Goal: Transaction & Acquisition: Purchase product/service

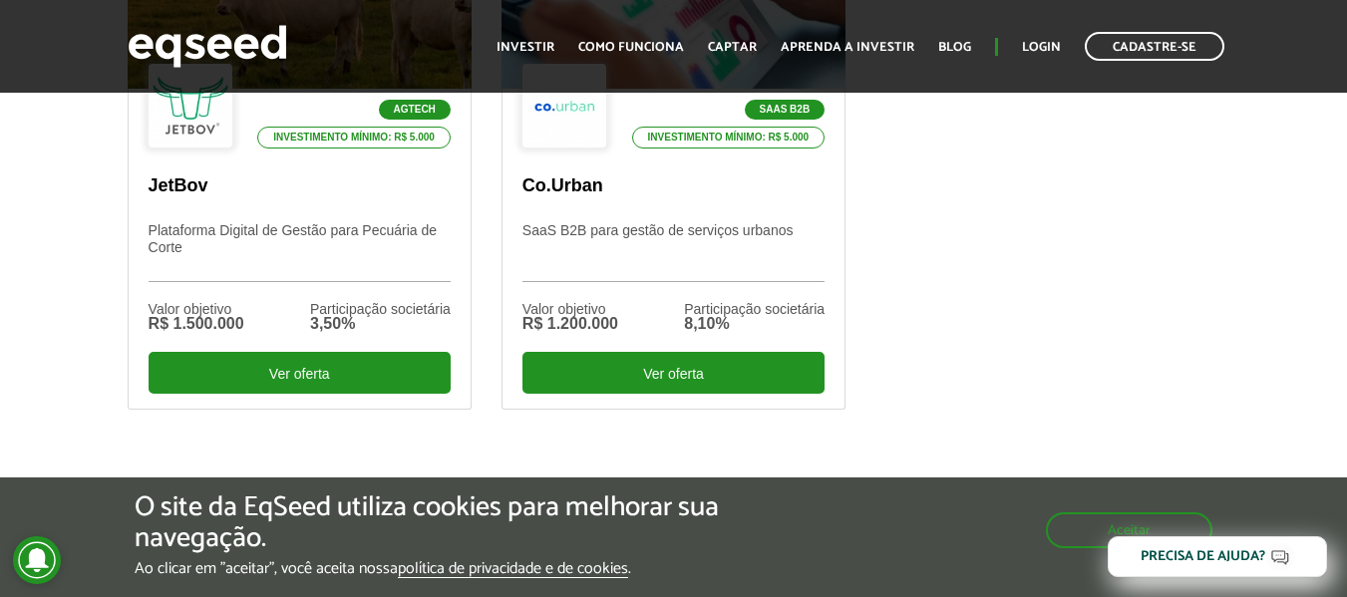
scroll to position [498, 0]
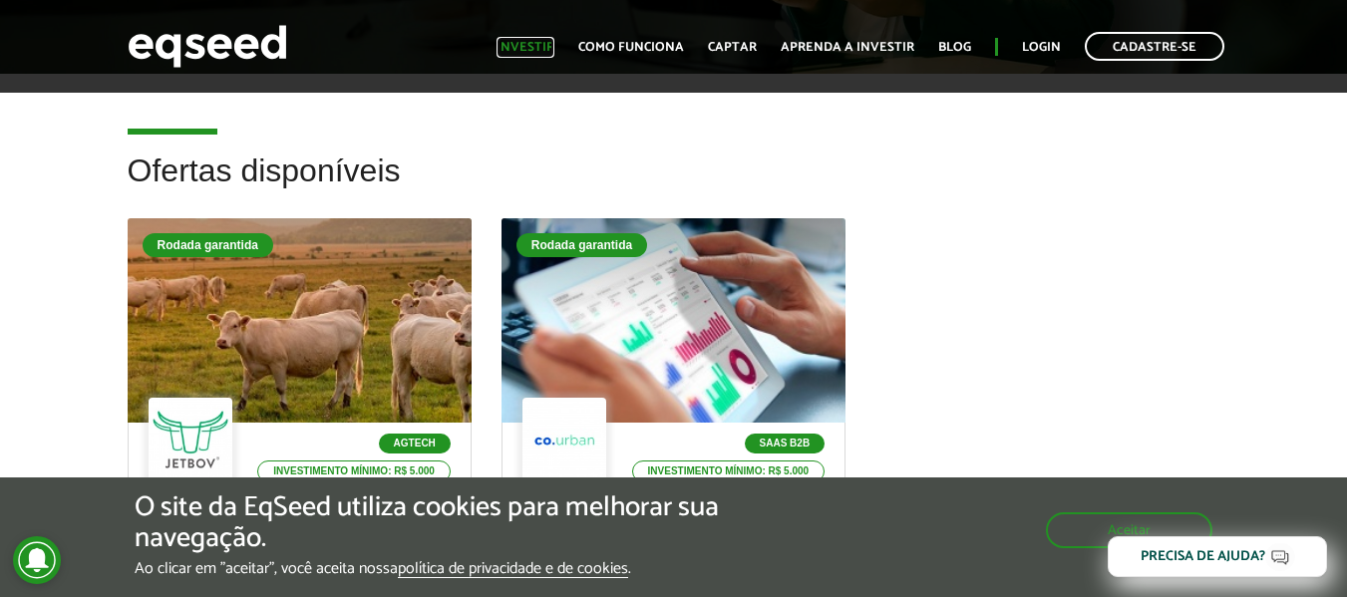
click at [530, 51] on link "Investir" at bounding box center [525, 47] width 58 height 13
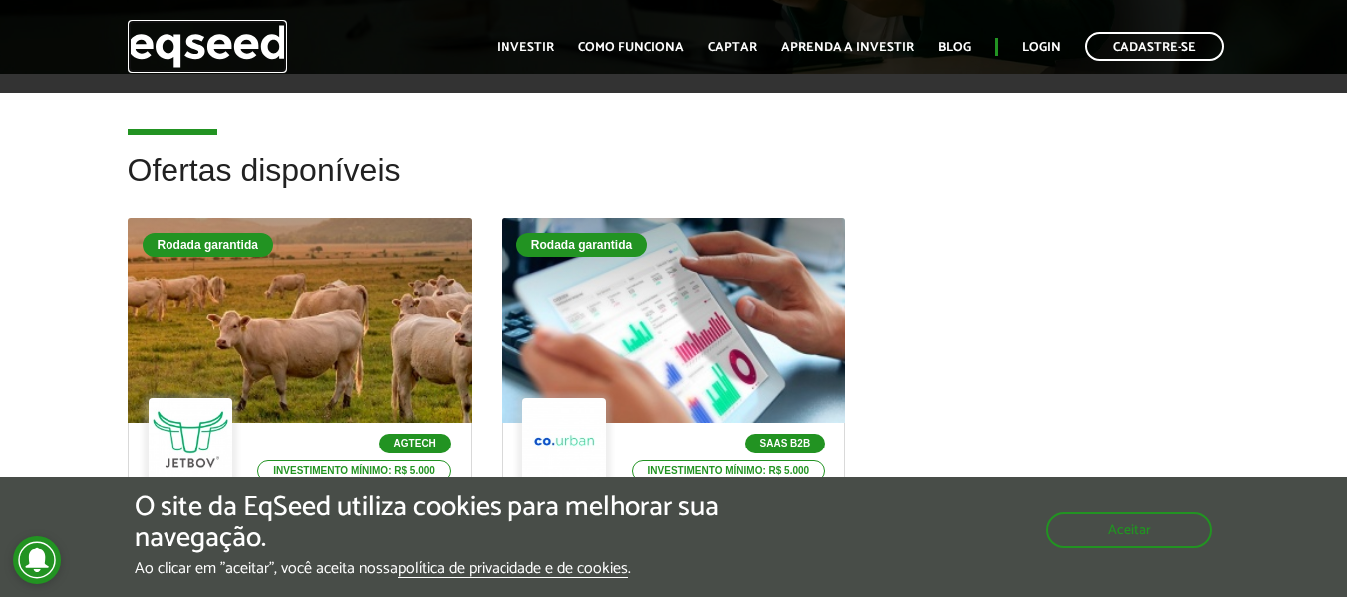
click at [253, 33] on img at bounding box center [208, 46] width 160 height 53
